Goal: Information Seeking & Learning: Learn about a topic

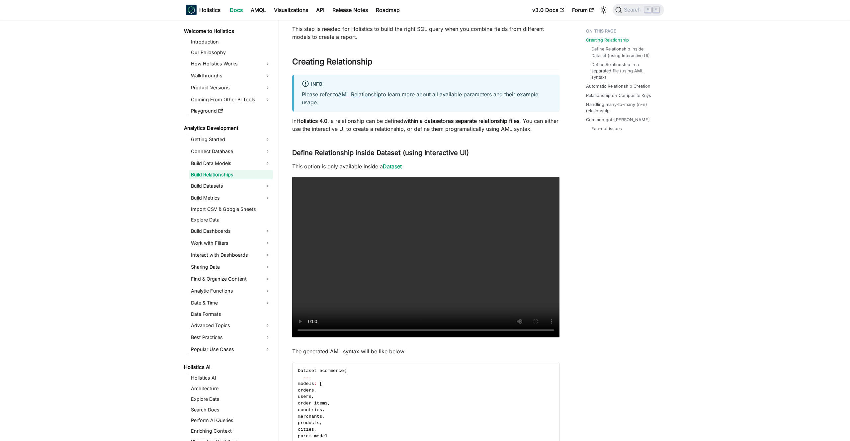
scroll to position [120, 0]
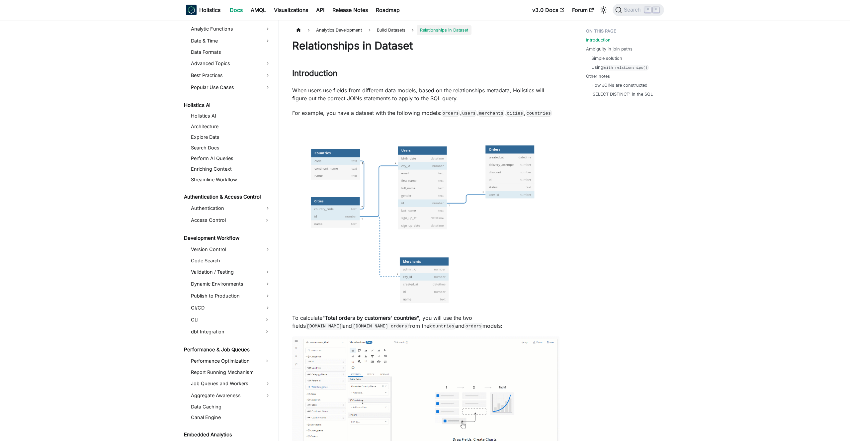
scroll to position [2, 0]
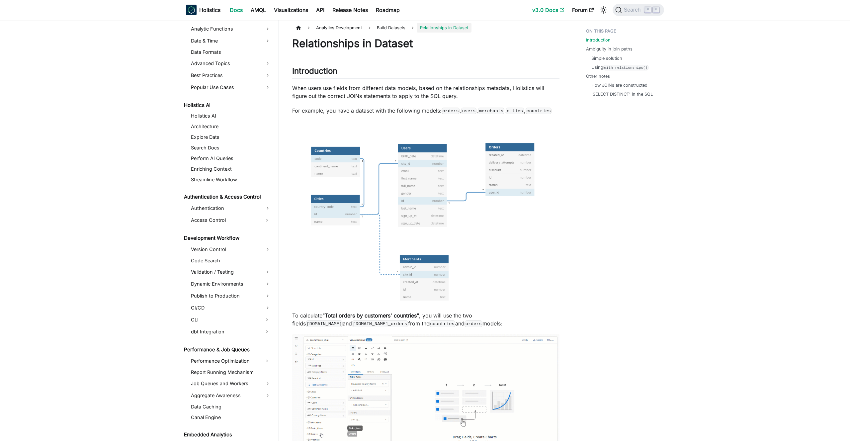
click at [544, 7] on link "v3.0 Docs" at bounding box center [548, 10] width 40 height 11
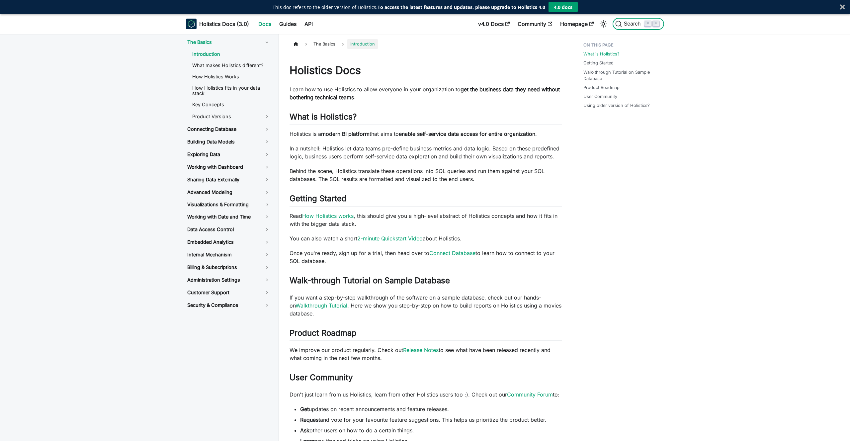
click at [623, 28] on button "Search ⌘ K" at bounding box center [638, 24] width 51 height 12
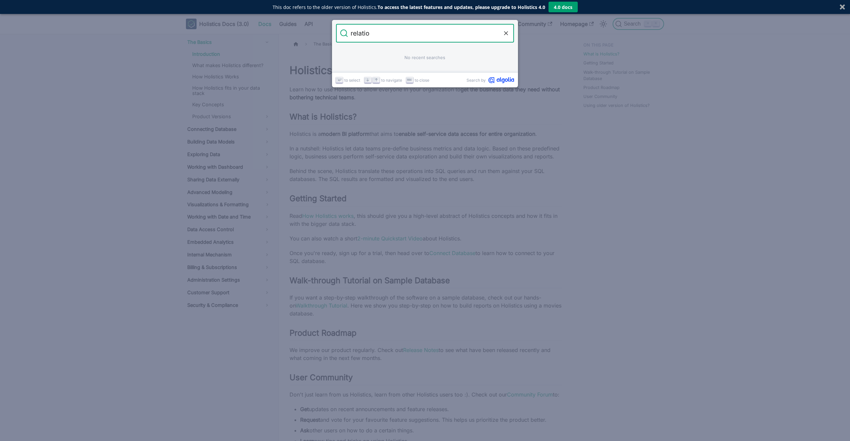
type input "relation"
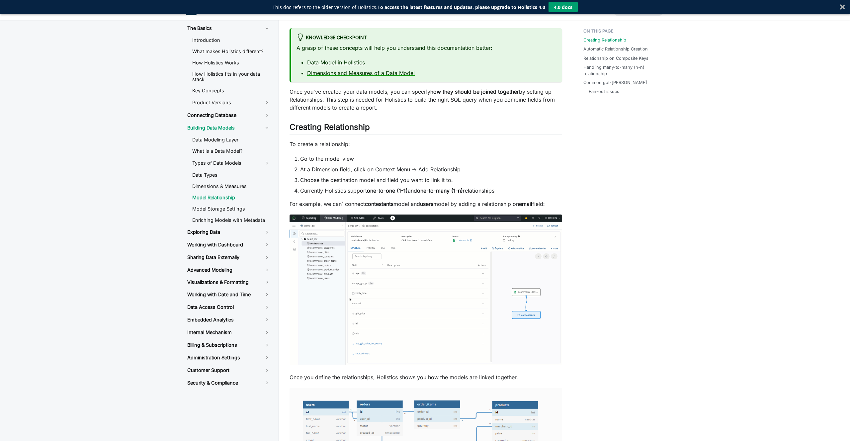
scroll to position [83, 0]
